Goal: Navigation & Orientation: Find specific page/section

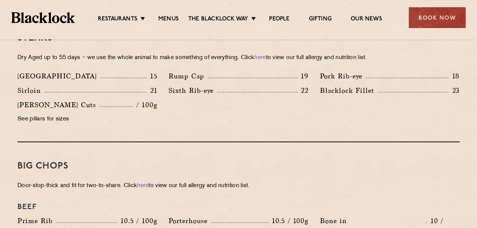
scroll to position [456, 0]
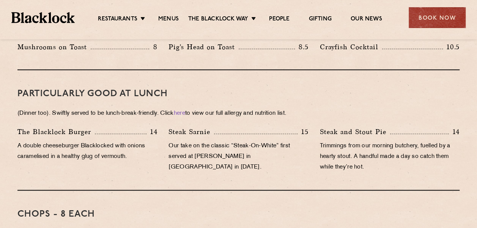
drag, startPoint x: 474, startPoint y: 71, endPoint x: 475, endPoint y: 90, distance: 19.7
drag, startPoint x: 475, startPoint y: 90, endPoint x: 446, endPoint y: 72, distance: 34.8
click at [446, 72] on div "PARTICULARLY GOOD AT LUNCH (Dinner too). Swiftly served to be lunch-break-frien…" at bounding box center [238, 130] width 442 height 121
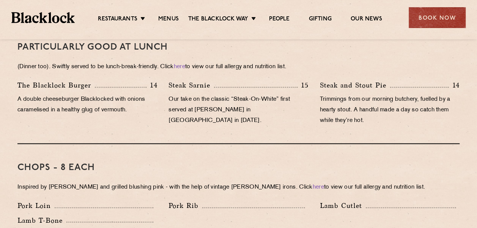
scroll to position [437, 0]
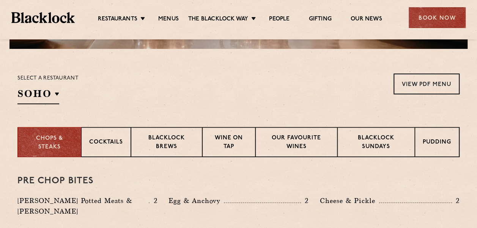
scroll to position [0, 0]
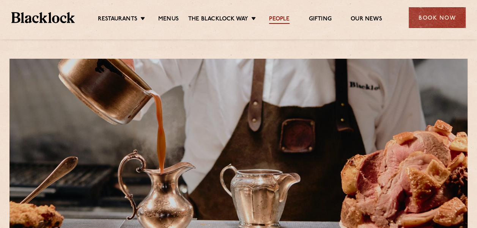
click at [282, 19] on link "People" at bounding box center [279, 20] width 20 height 8
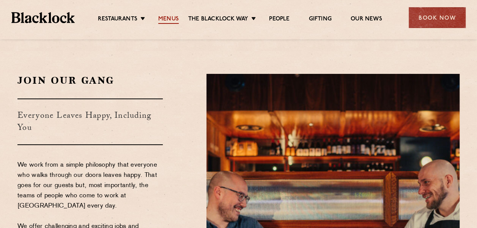
click at [170, 17] on link "Menus" at bounding box center [168, 20] width 20 height 8
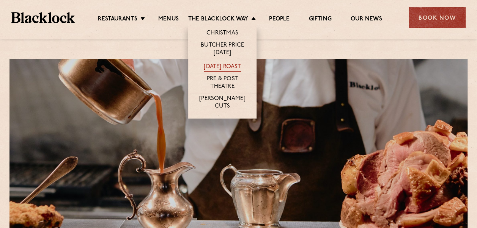
click at [217, 67] on link "[DATE] Roast" at bounding box center [222, 67] width 37 height 8
